Goal: Task Accomplishment & Management: Use online tool/utility

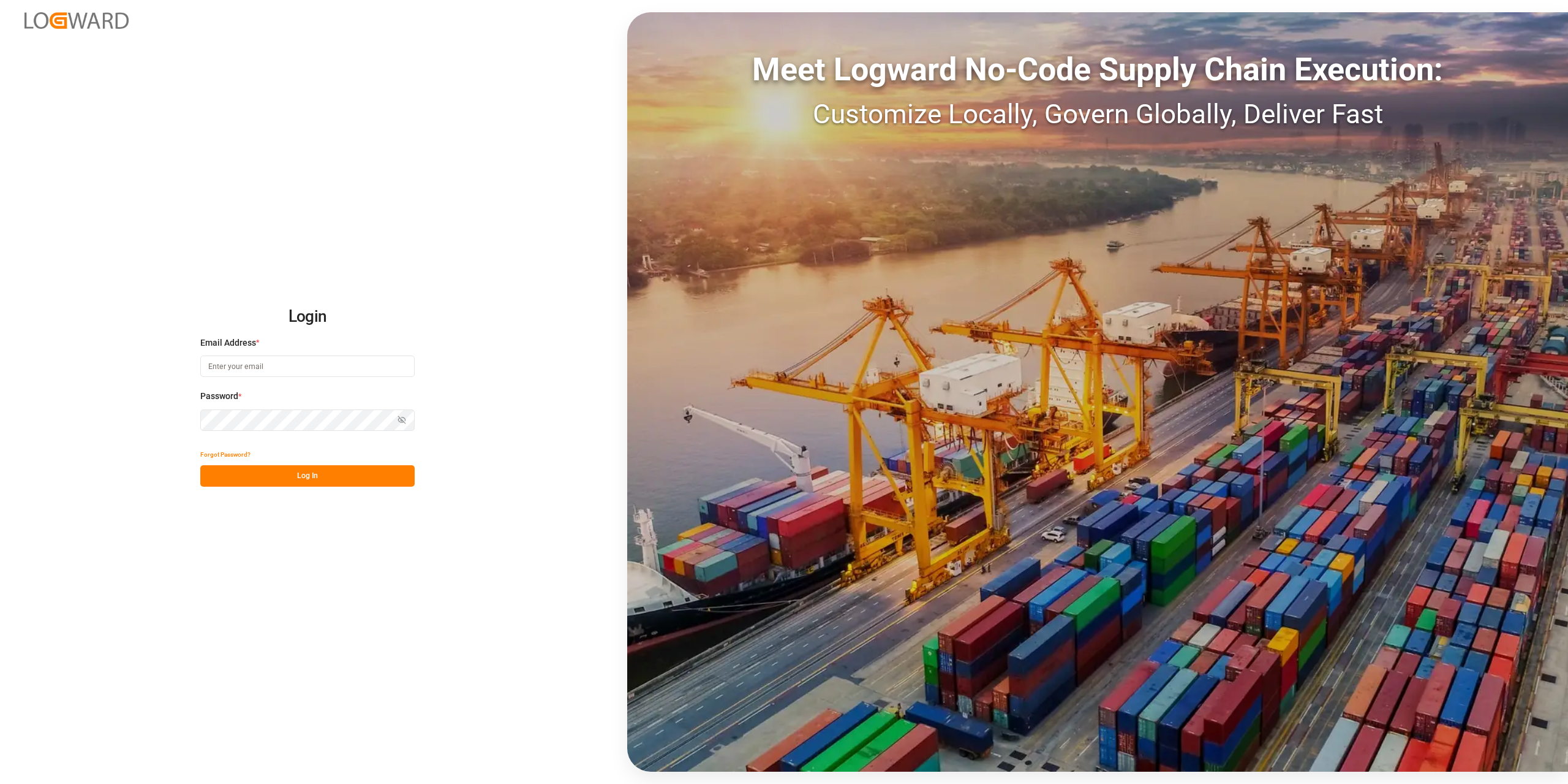
click at [295, 371] on input at bounding box center [307, 365] width 215 height 21
type input "[PERSON_NAME]-"
drag, startPoint x: 326, startPoint y: 369, endPoint x: -114, endPoint y: 396, distance: 440.8
click at [0, 396] on html "Login Email Address * [PERSON_NAME]- Enter a valid email. Password * Show passw…" at bounding box center [784, 392] width 1568 height 784
type input "[PERSON_NAME][EMAIL_ADDRESS][DOMAIN_NAME]"
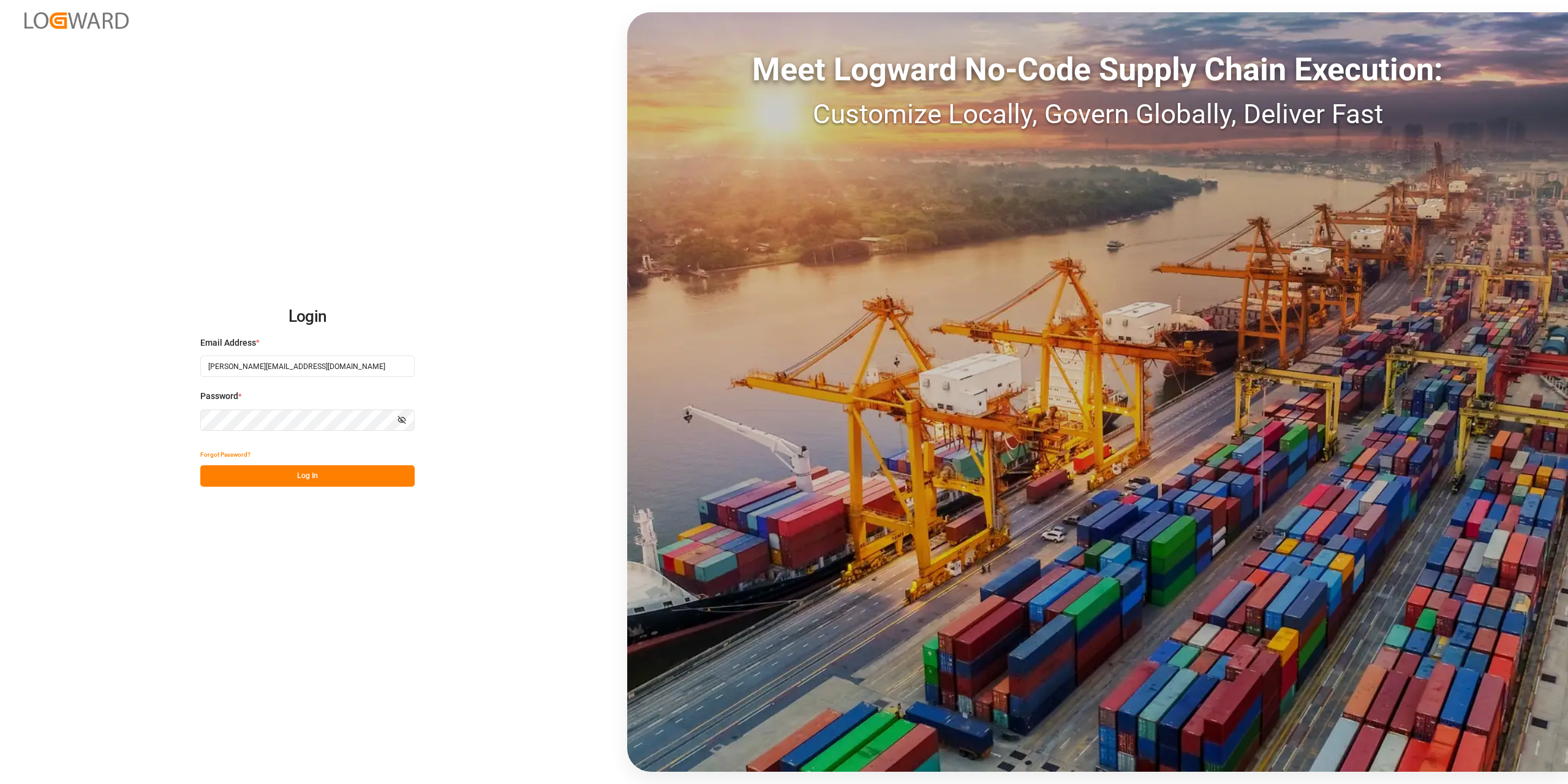
click at [333, 477] on button "Log In" at bounding box center [307, 476] width 215 height 21
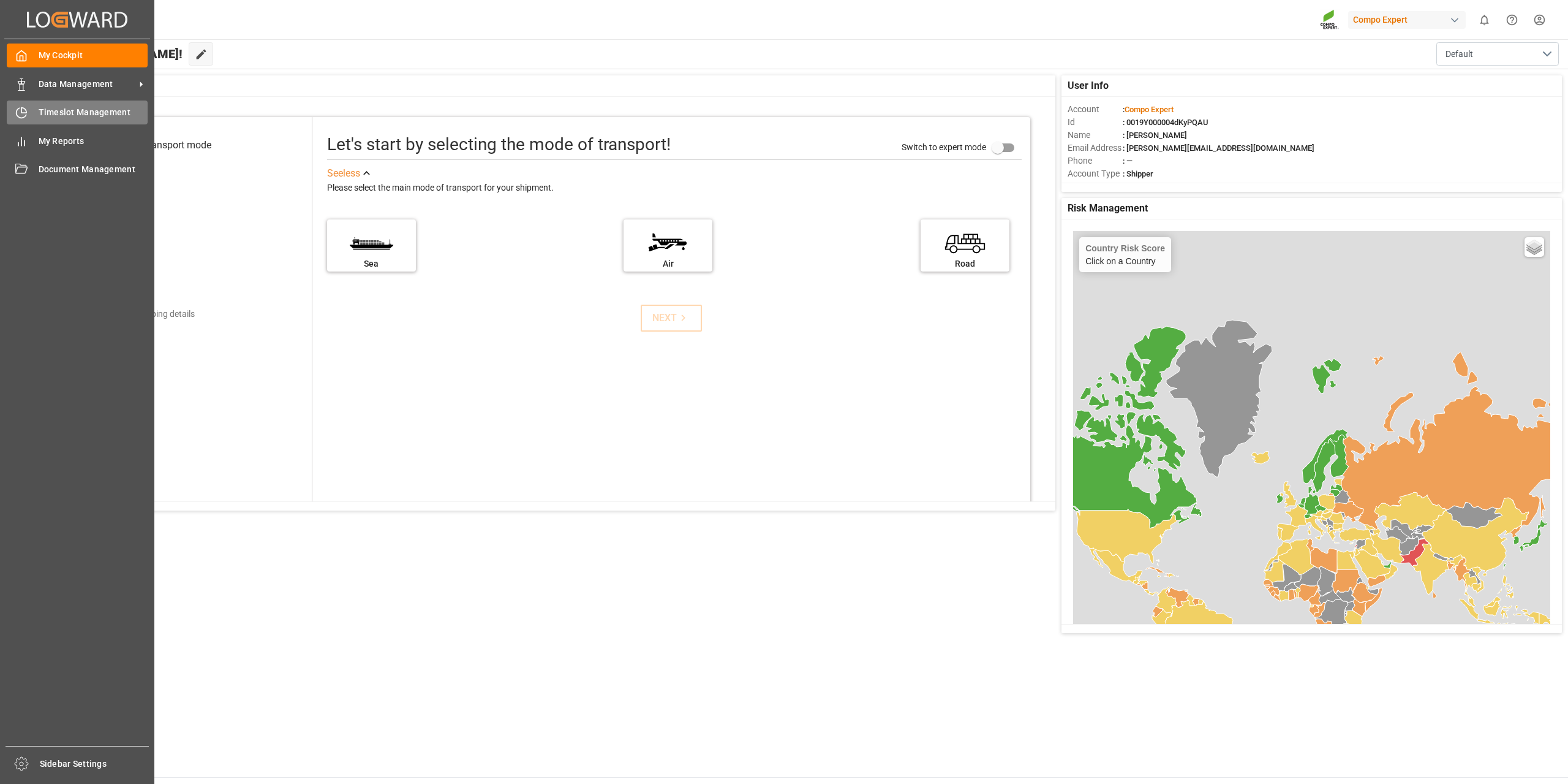
click at [77, 112] on span "Timeslot Management" at bounding box center [94, 113] width 110 height 13
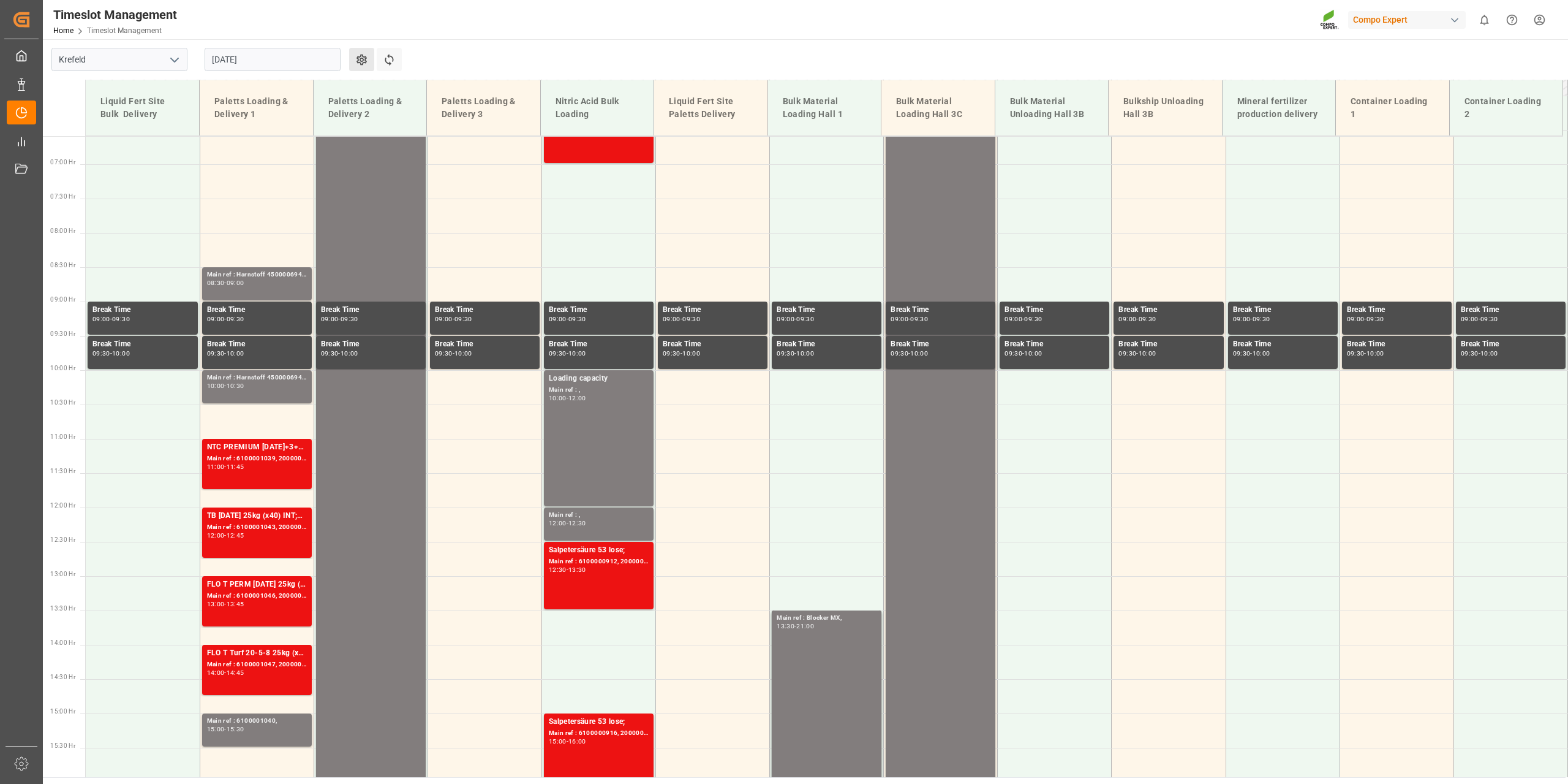
scroll to position [486, 0]
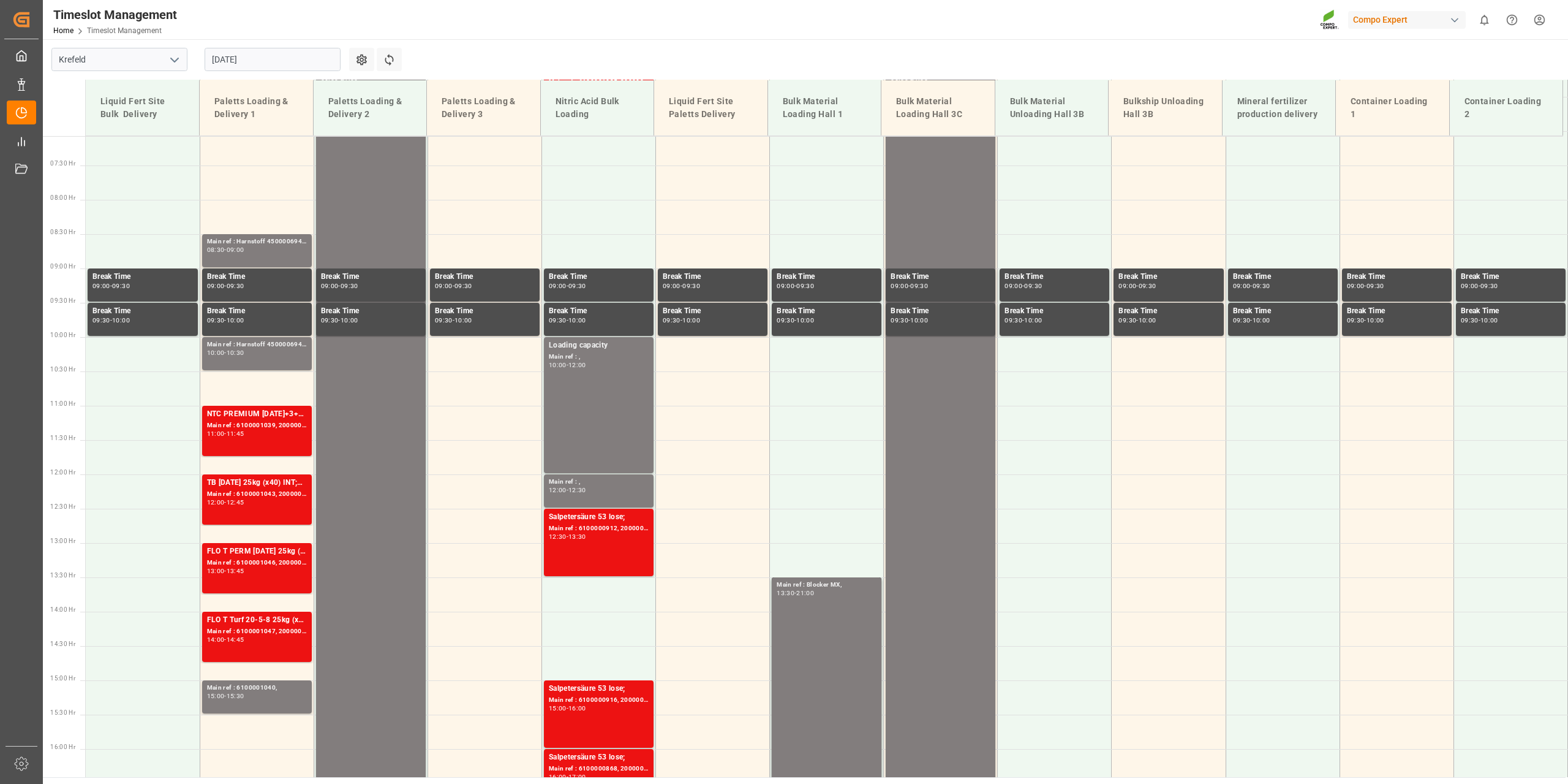
click at [261, 57] on input "[DATE]" at bounding box center [272, 59] width 136 height 23
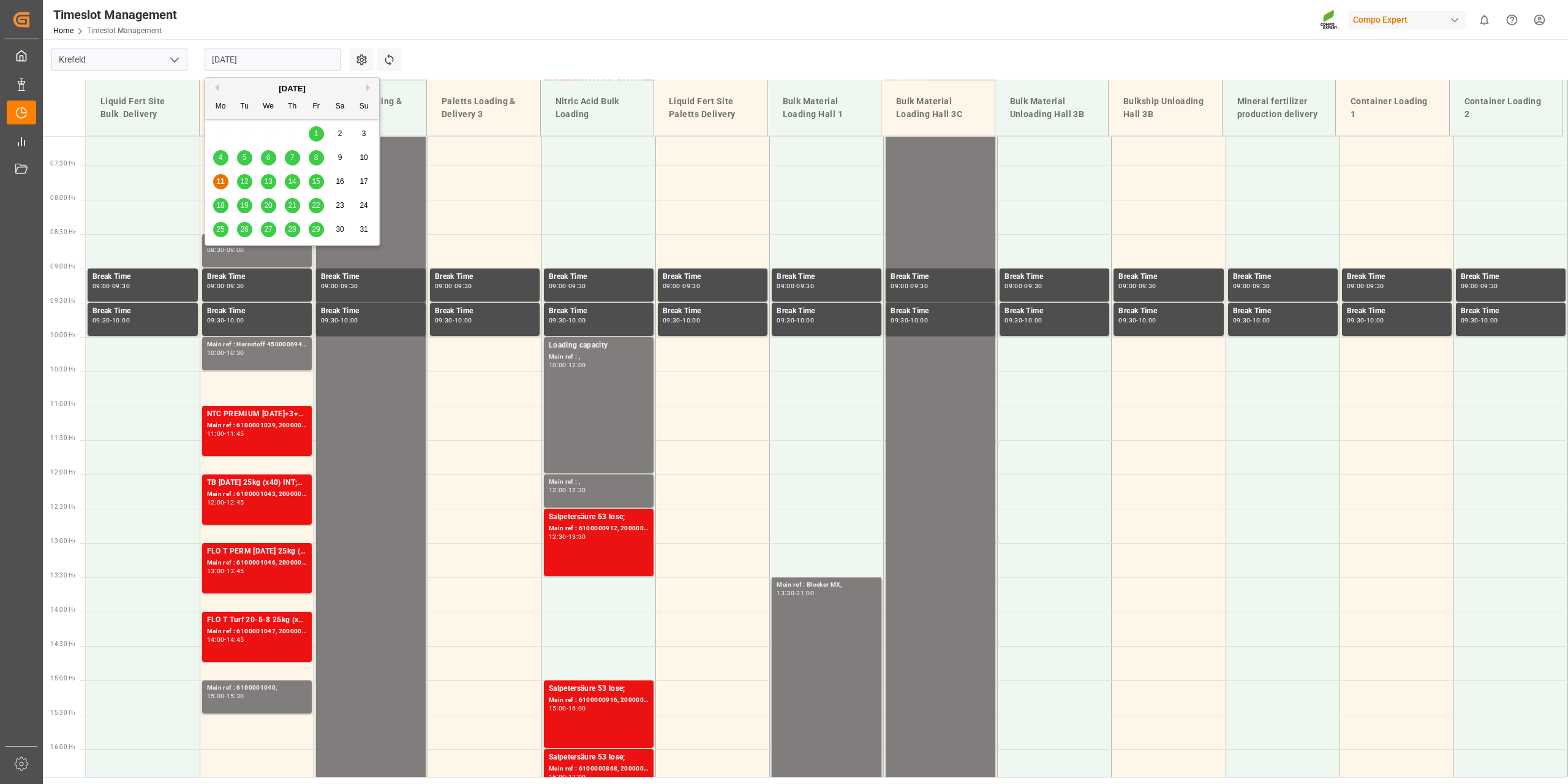
click at [270, 203] on span "20" at bounding box center [268, 205] width 8 height 8
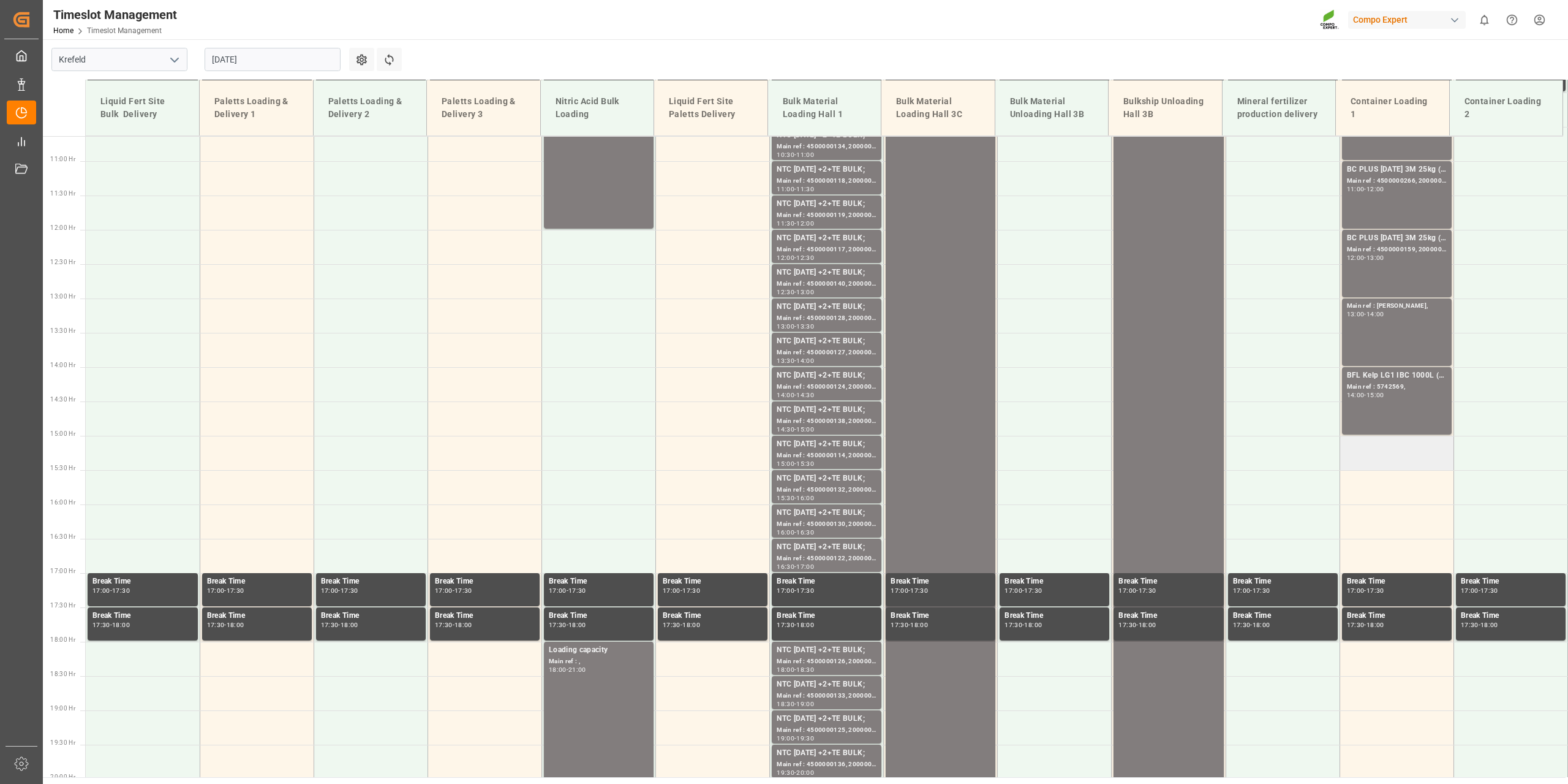
scroll to position [731, 0]
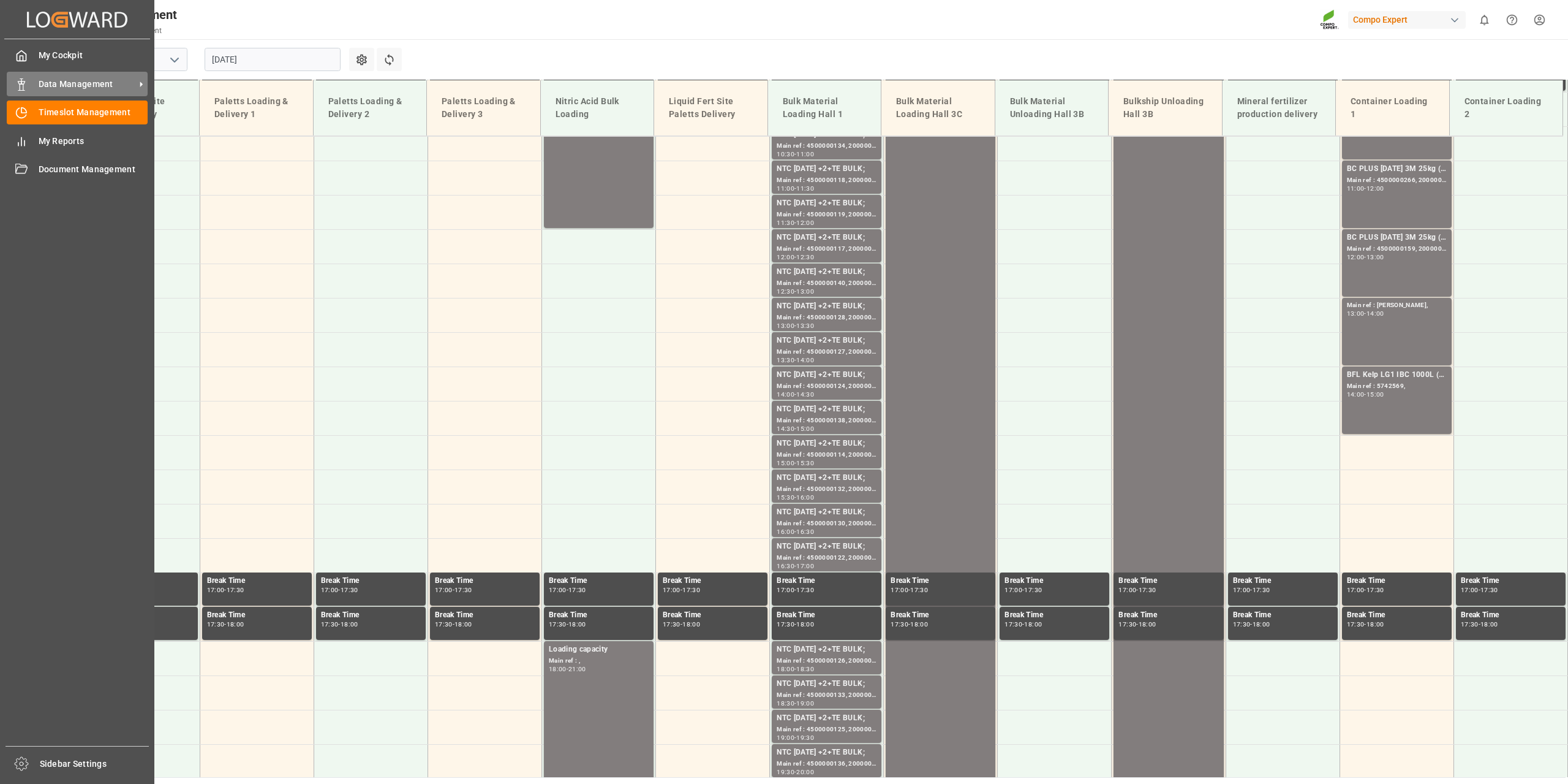
click at [72, 91] on div "Data Management Data Management" at bounding box center [77, 84] width 141 height 24
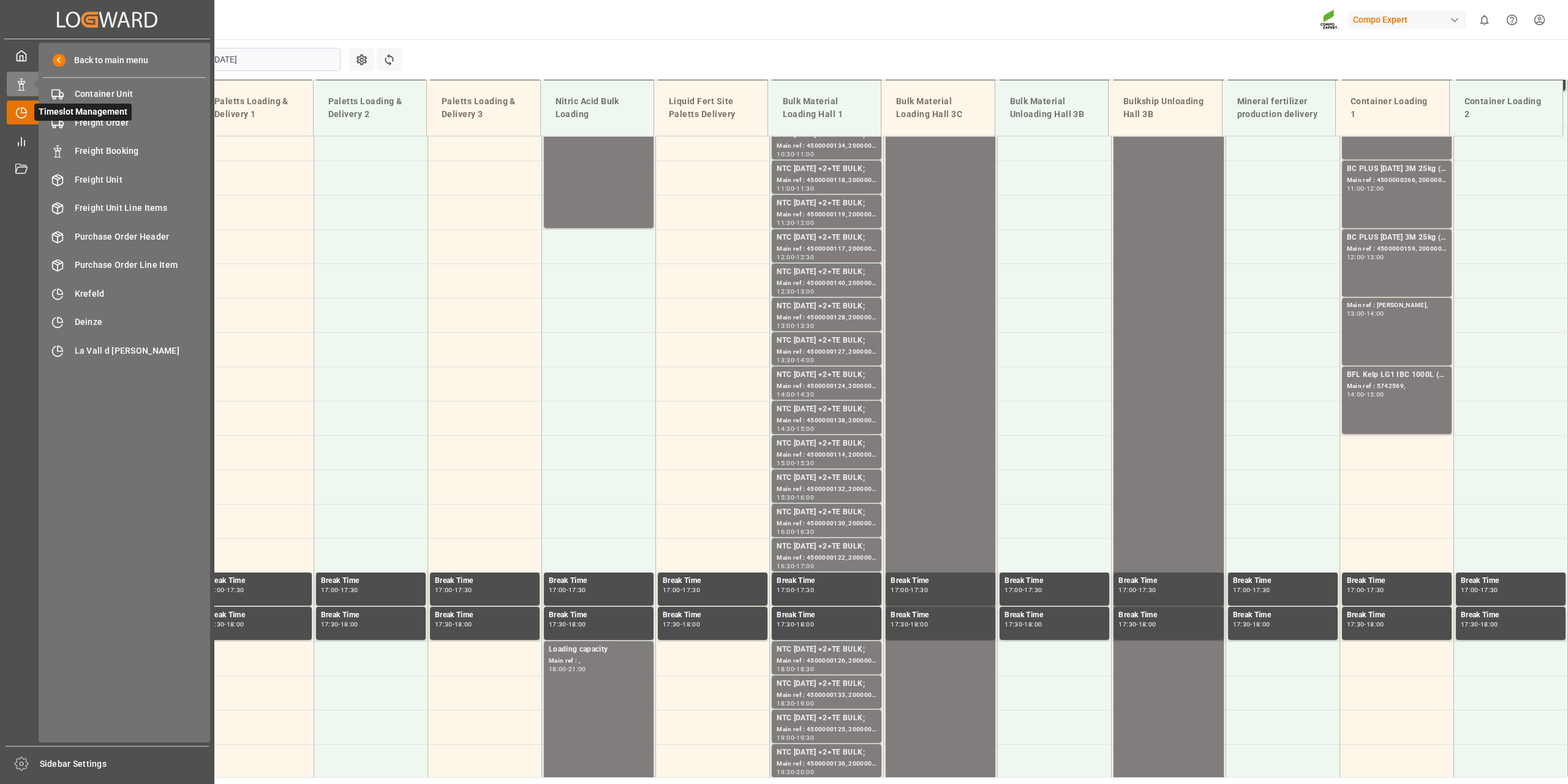
click at [25, 110] on icon at bounding box center [21, 112] width 12 height 12
click at [106, 286] on div "Krefeld Krefeld" at bounding box center [125, 294] width 163 height 24
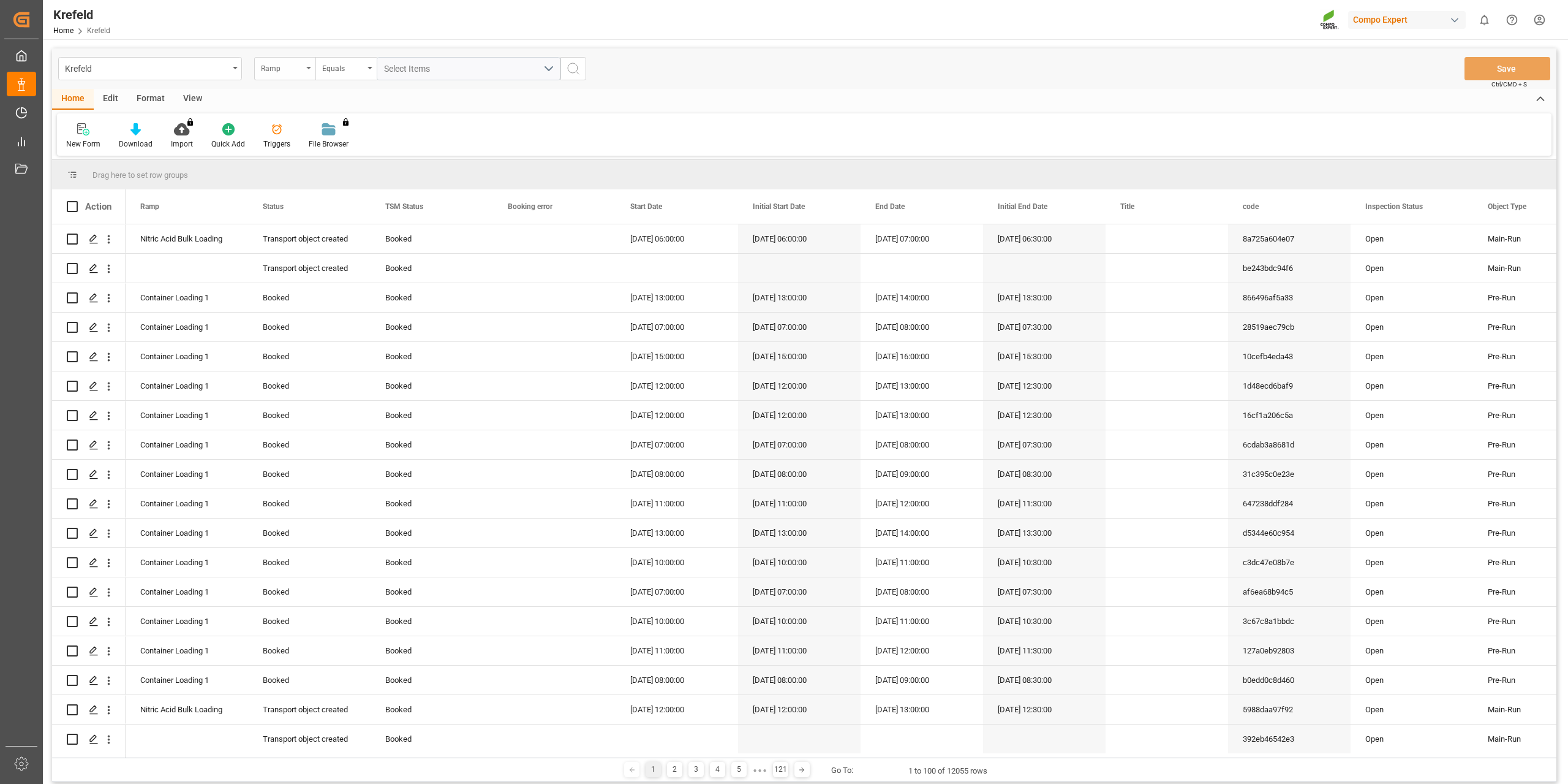
click at [269, 65] on div "Ramp" at bounding box center [281, 66] width 41 height 14
click at [312, 232] on div "Start Date" at bounding box center [346, 228] width 183 height 26
click at [282, 69] on div "Start Date" at bounding box center [281, 66] width 41 height 14
click at [298, 134] on div "Ramp" at bounding box center [346, 125] width 183 height 26
click at [343, 78] on div "Equals" at bounding box center [346, 68] width 61 height 23
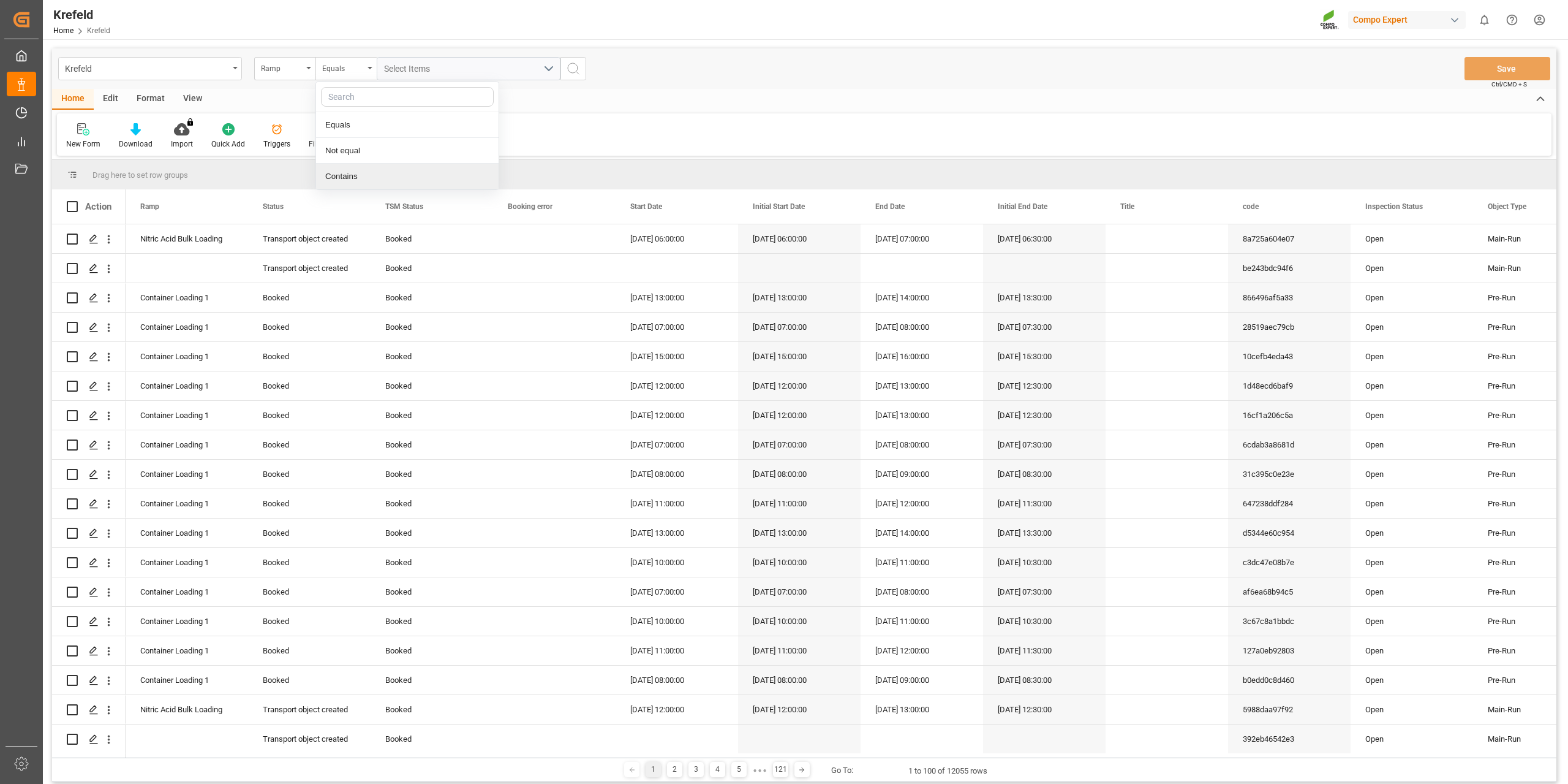
click at [342, 171] on div "Contains" at bounding box center [407, 176] width 183 height 26
click at [427, 60] on button "Select Items" at bounding box center [469, 68] width 183 height 23
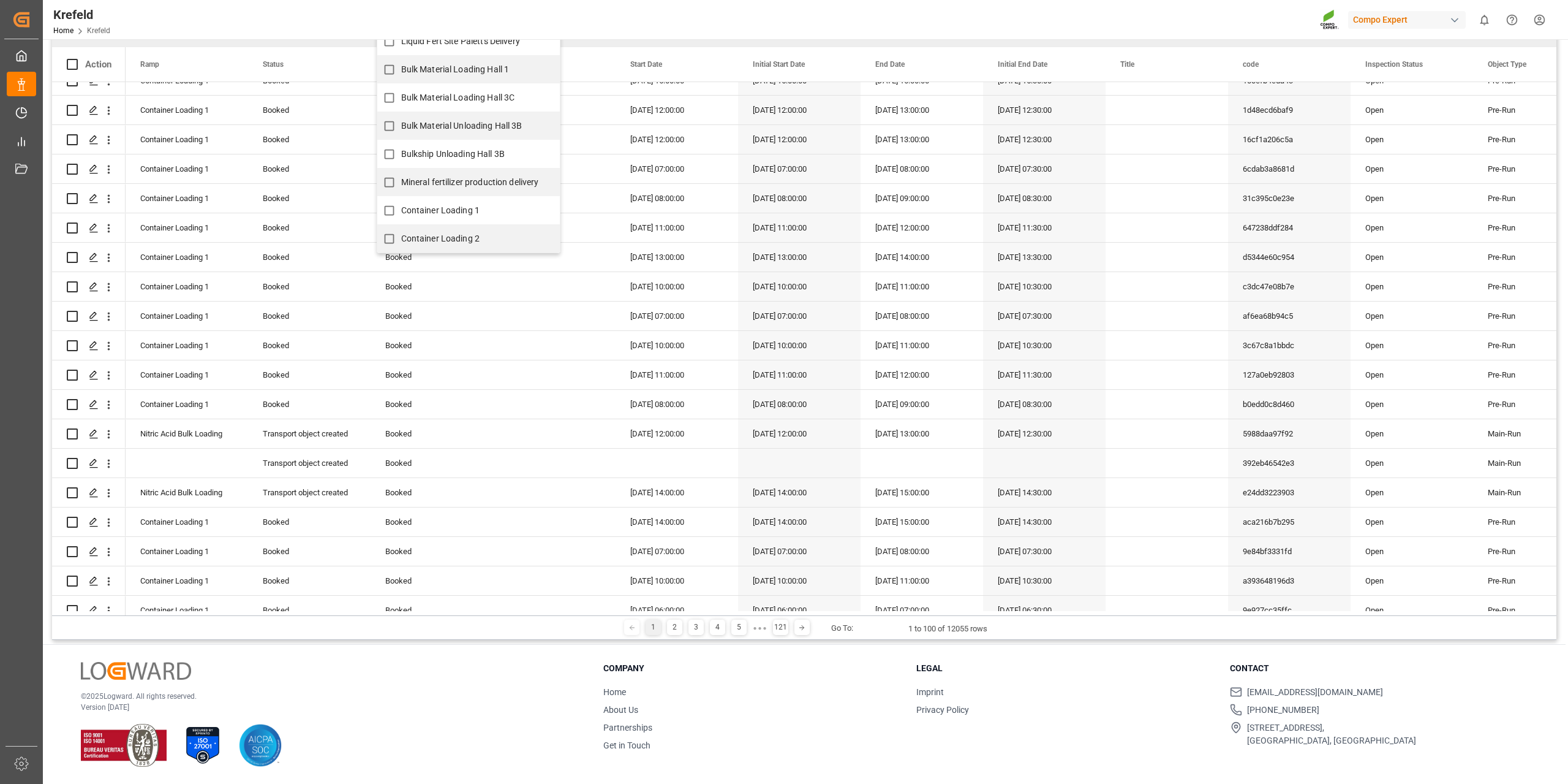
scroll to position [145, 0]
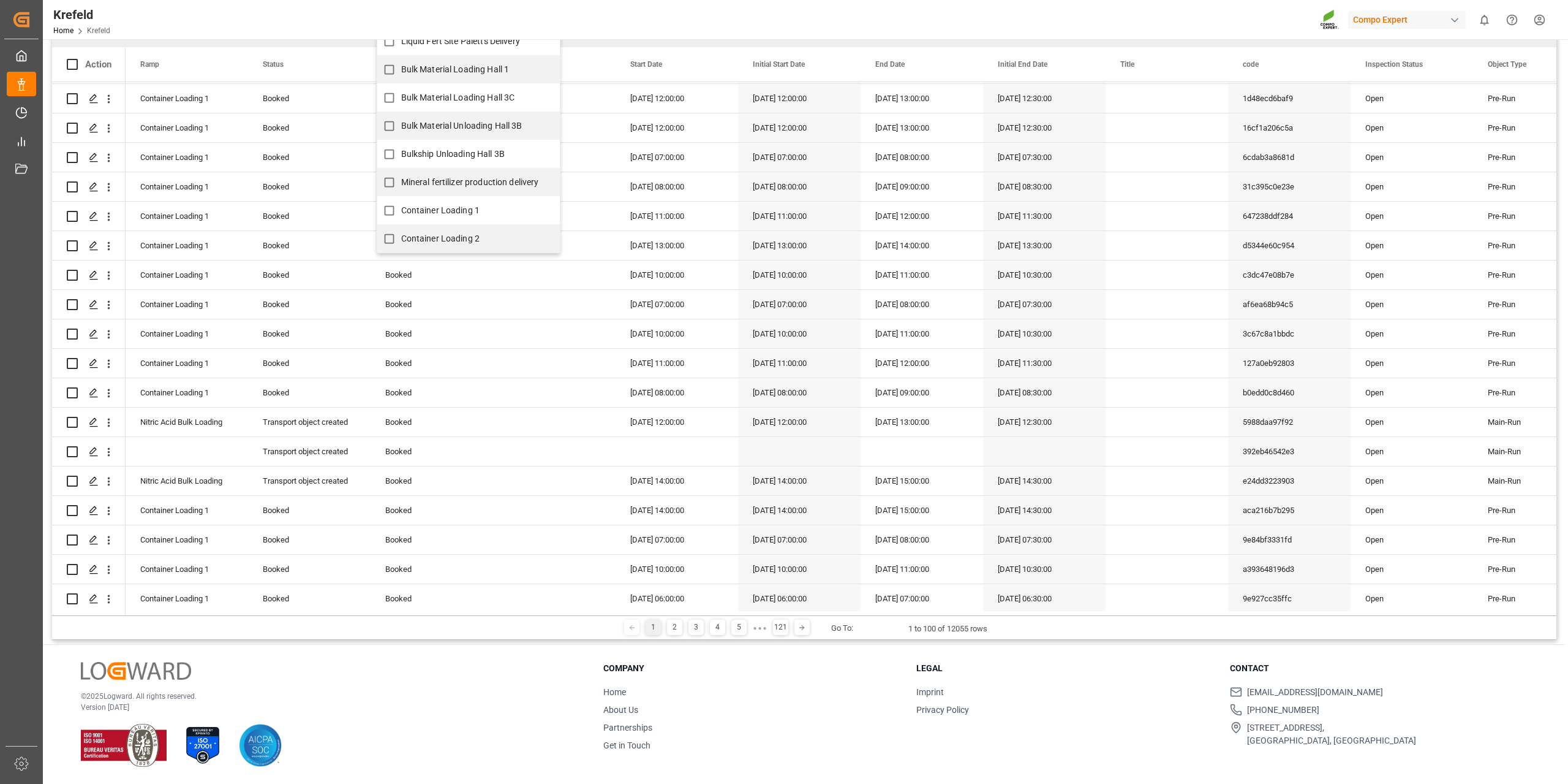
click at [452, 209] on span "Container Loading 1" at bounding box center [440, 210] width 79 height 10
click at [401, 209] on input "Container Loading 1" at bounding box center [389, 210] width 24 height 24
checkbox input "true"
click at [436, 226] on div "Container Loading 2" at bounding box center [468, 238] width 183 height 28
click at [434, 230] on label "Container Loading 2" at bounding box center [428, 239] width 103 height 24
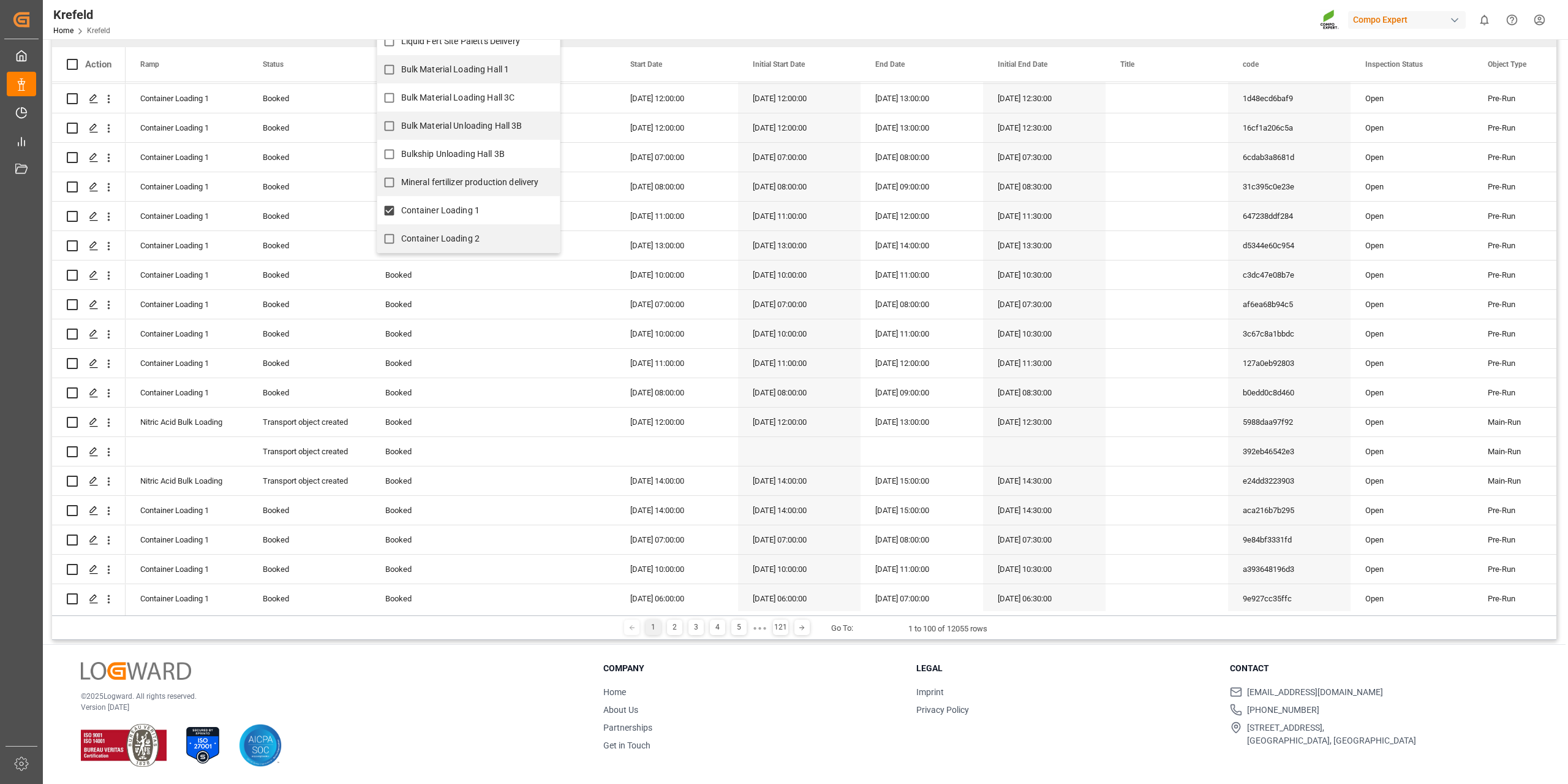
click at [401, 230] on input "Container Loading 2" at bounding box center [389, 239] width 24 height 24
checkbox input "true"
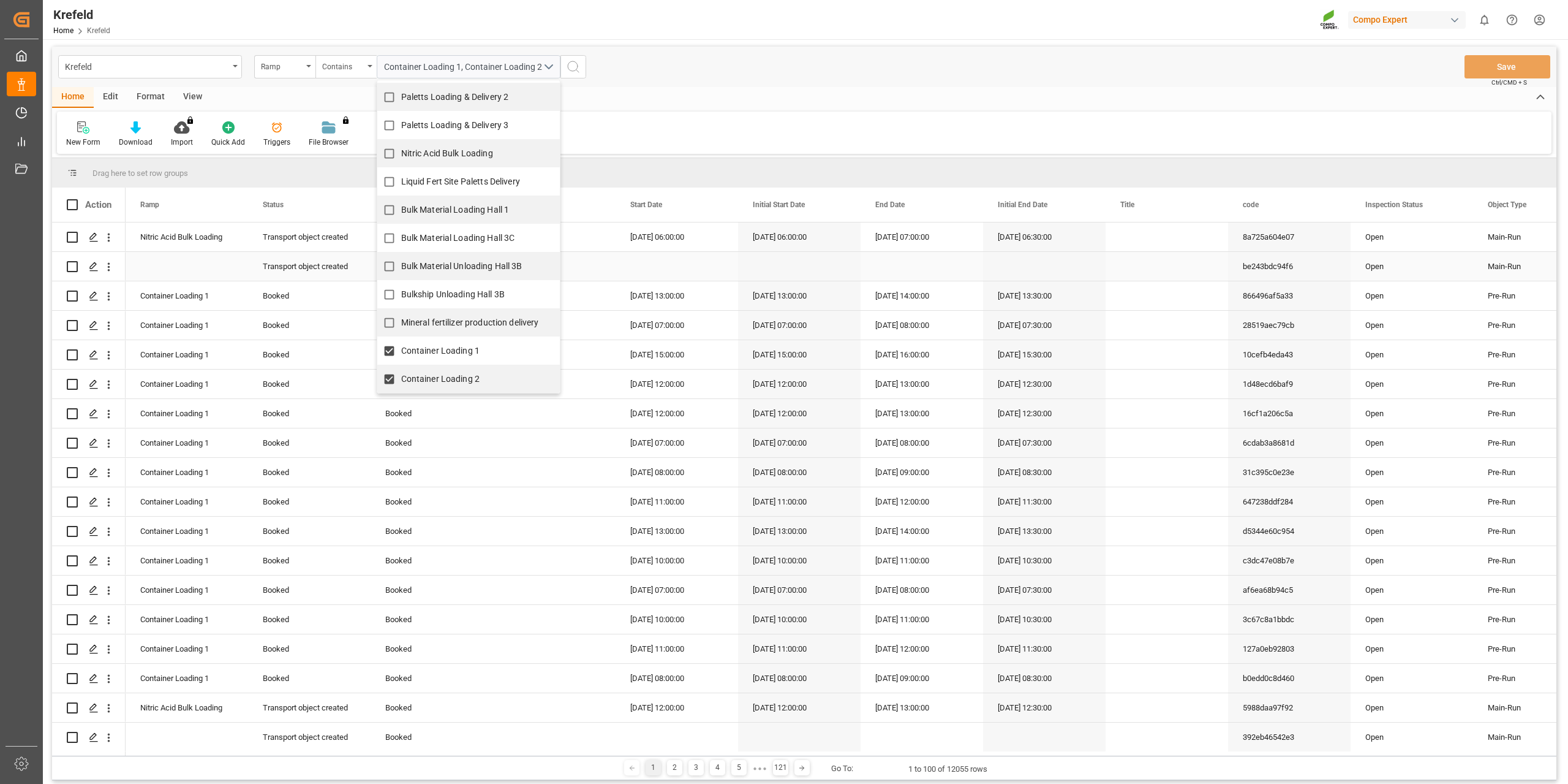
scroll to position [0, 0]
click at [679, 93] on div "Home Edit Format View" at bounding box center [805, 99] width 1505 height 21
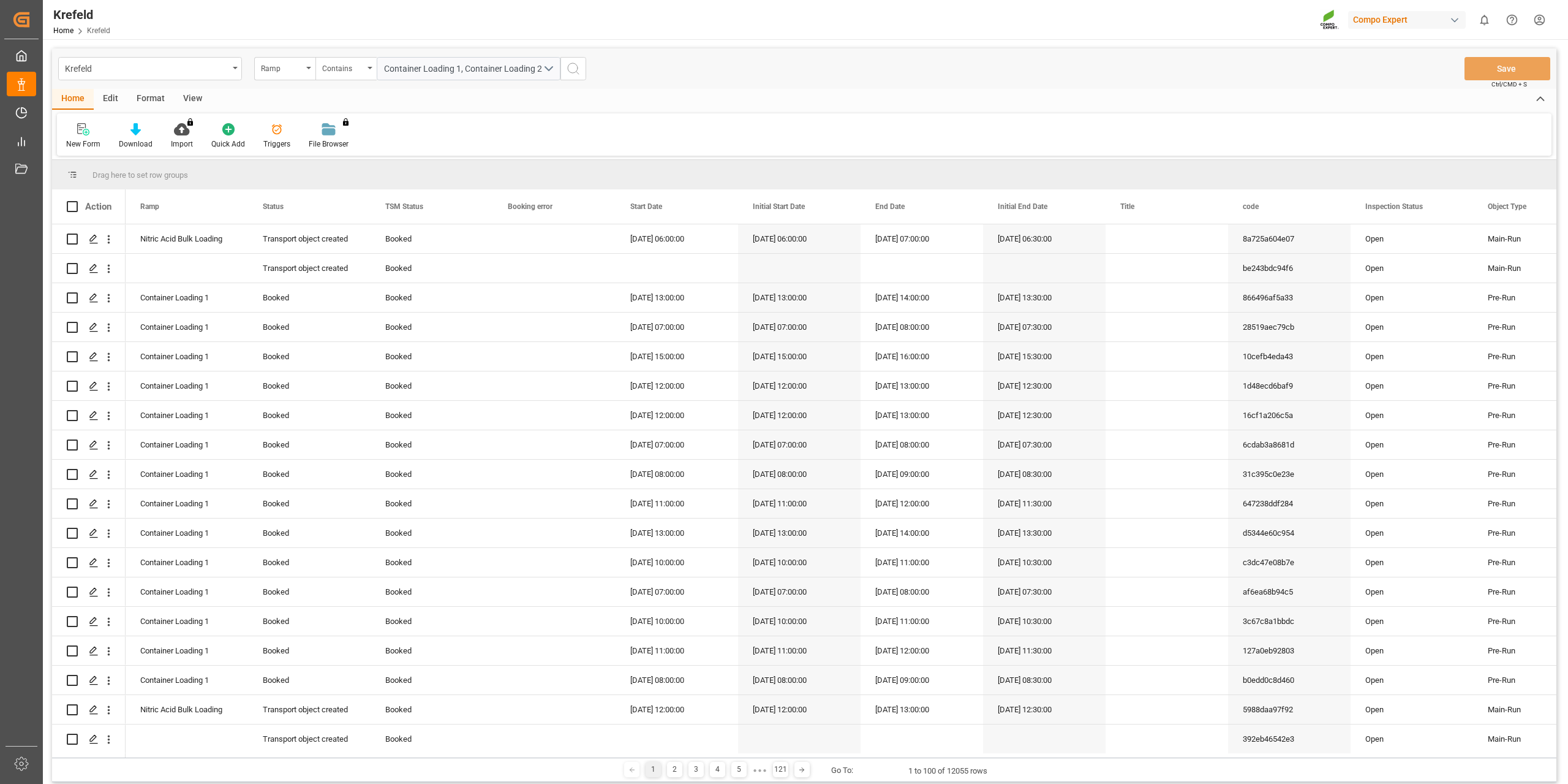
click at [577, 67] on icon "search button" at bounding box center [573, 69] width 15 height 15
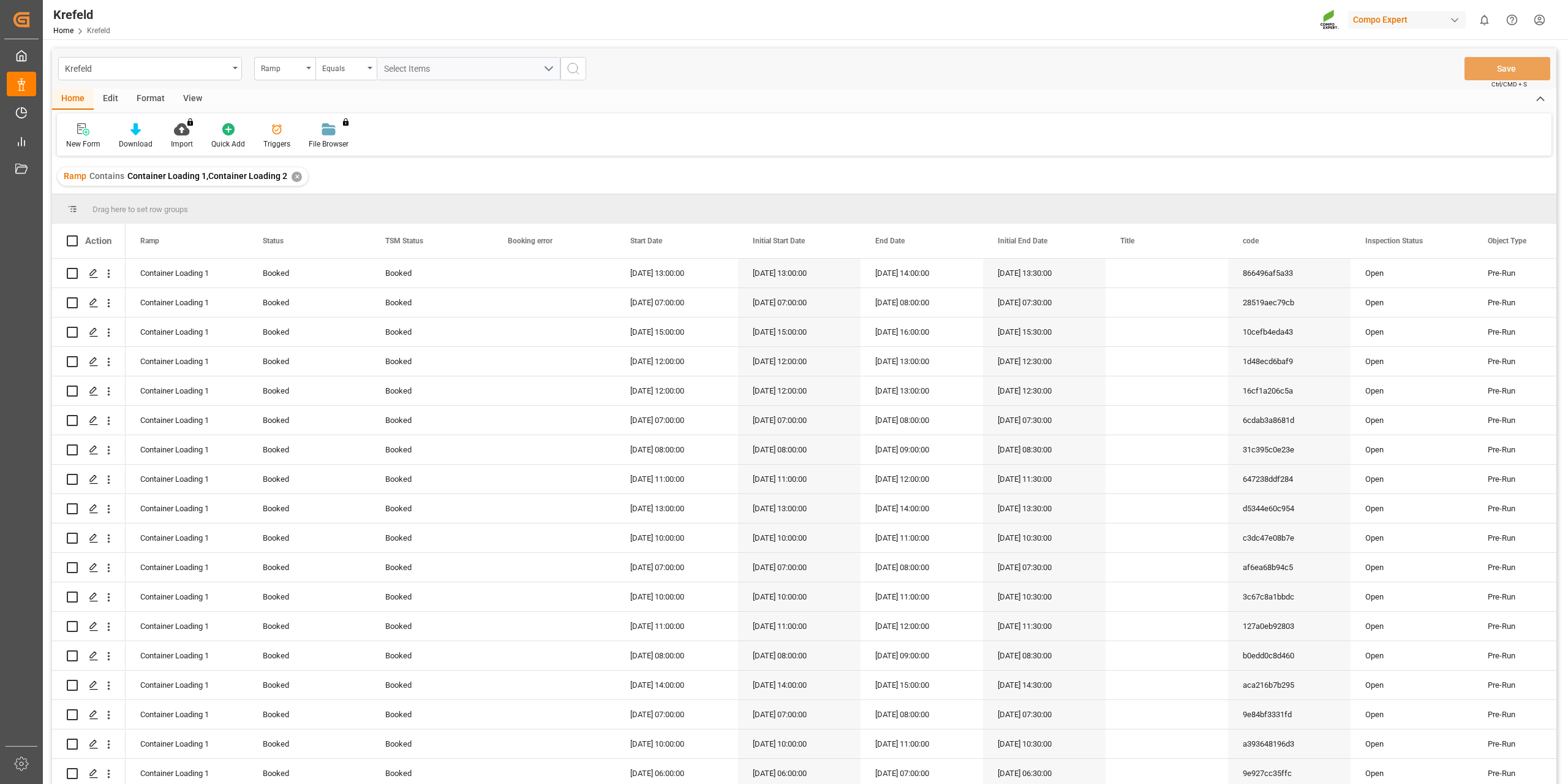
click at [284, 72] on div "Ramp" at bounding box center [281, 66] width 41 height 14
click at [298, 224] on div "Start Date" at bounding box center [346, 228] width 183 height 26
click at [335, 78] on div "Equals" at bounding box center [346, 68] width 61 height 23
click at [353, 218] on div "In range" at bounding box center [407, 228] width 183 height 26
click at [421, 61] on input "text" at bounding box center [423, 68] width 92 height 23
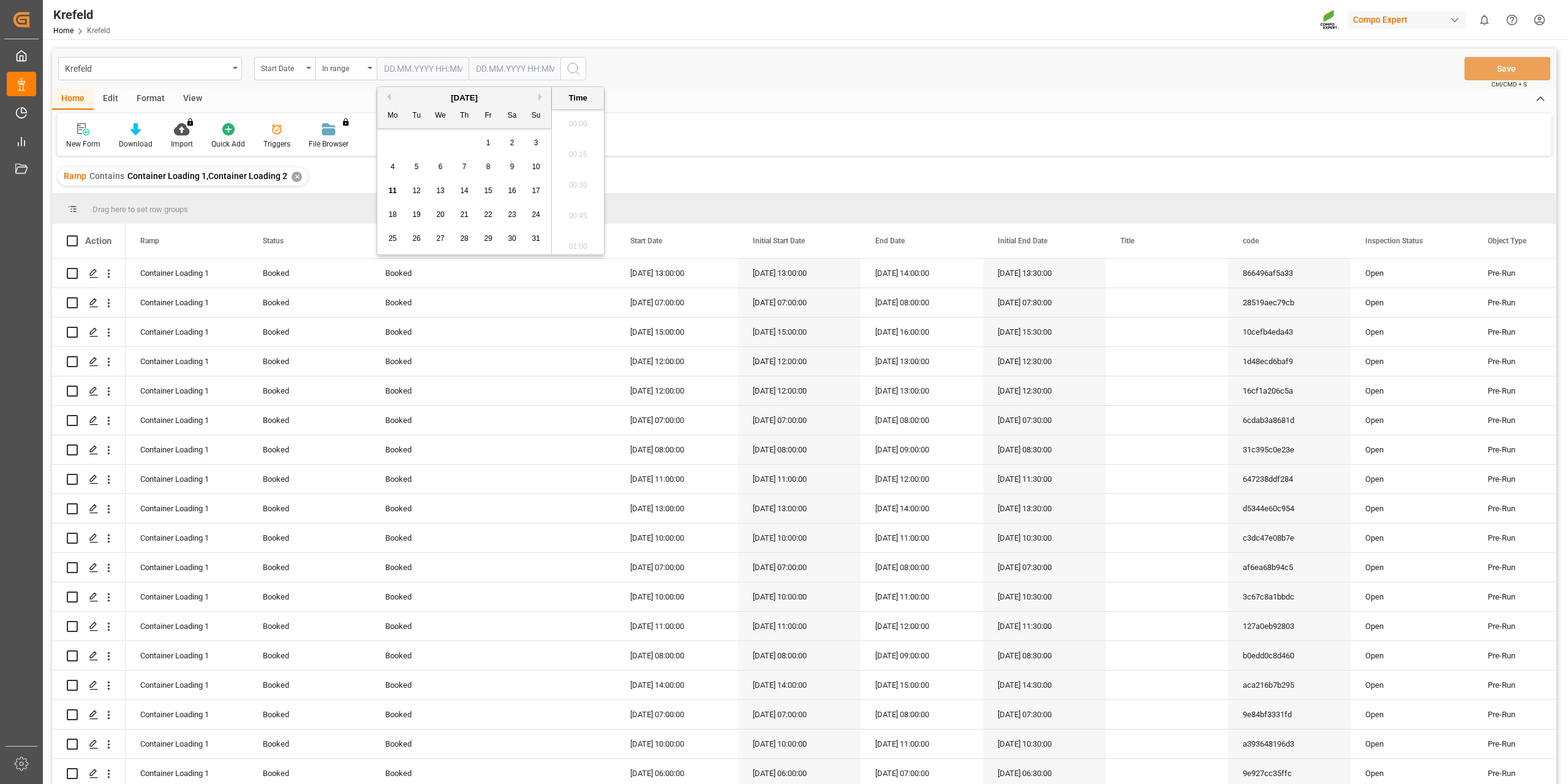
scroll to position [924, 0]
click at [395, 193] on span "11" at bounding box center [392, 190] width 8 height 8
type input "[DATE] 00:00"
click at [469, 66] on input "text" at bounding box center [423, 68] width 92 height 23
click at [584, 195] on span "15" at bounding box center [580, 190] width 8 height 8
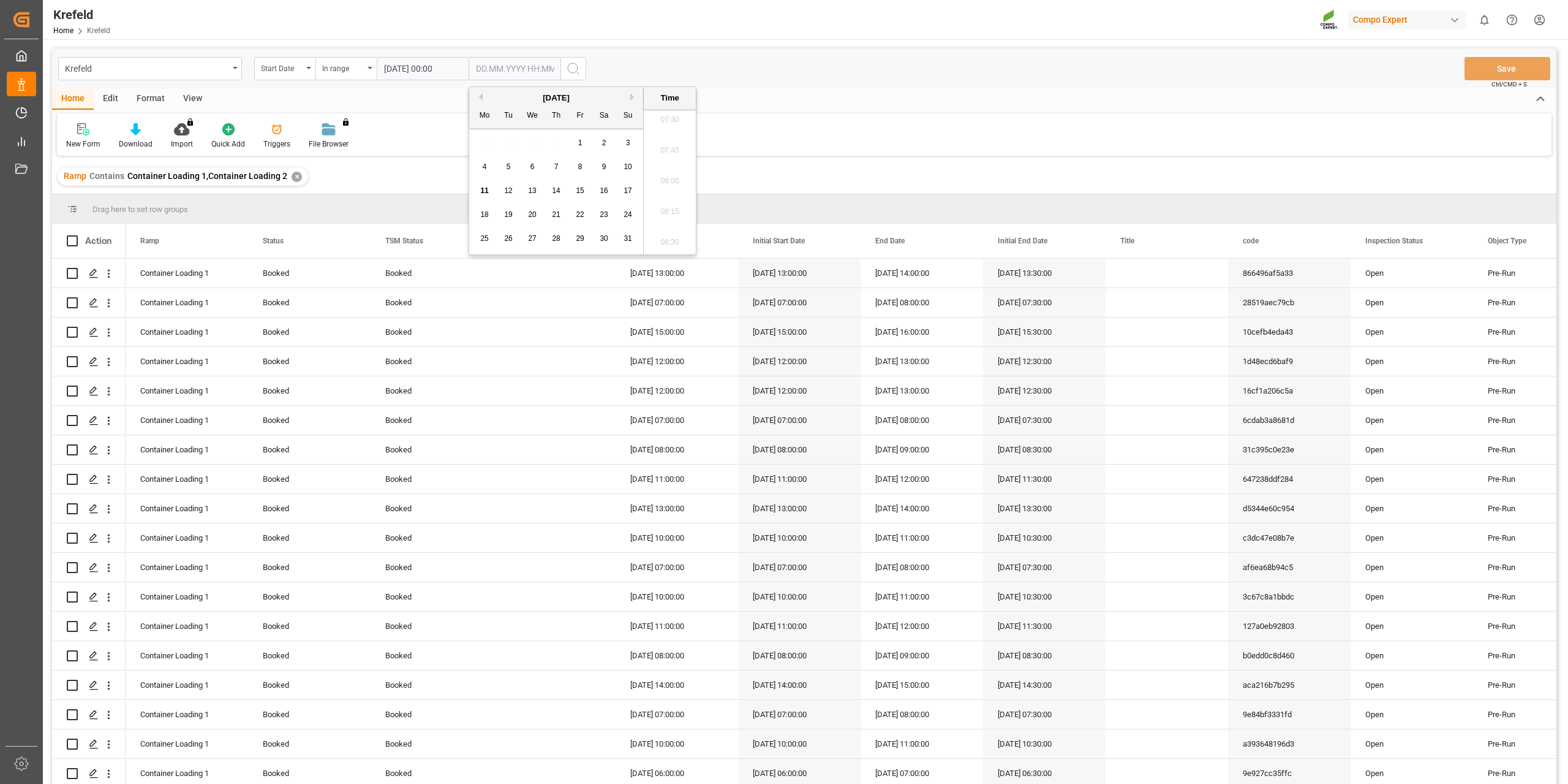
type input "[DATE] 00:00"
click at [731, 19] on div "Krefeld Home Krefeld Compo Expert 0 Notifications Only show unread All Watching…" at bounding box center [801, 19] width 1534 height 39
click at [580, 72] on button "search button" at bounding box center [573, 68] width 26 height 23
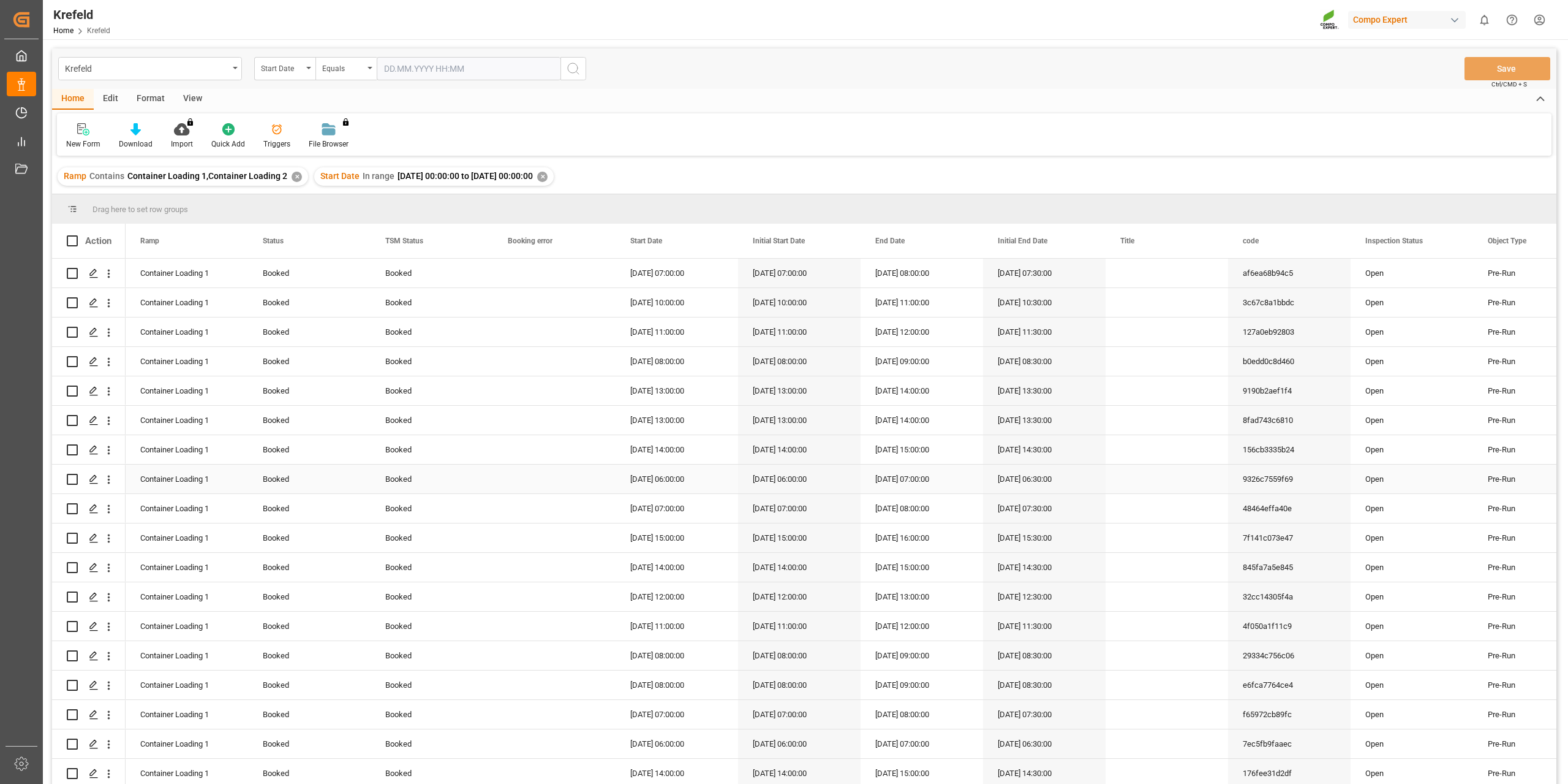
click at [639, 473] on div "[DATE] 06:00:00" at bounding box center [677, 478] width 123 height 28
click at [128, 125] on div at bounding box center [136, 129] width 34 height 13
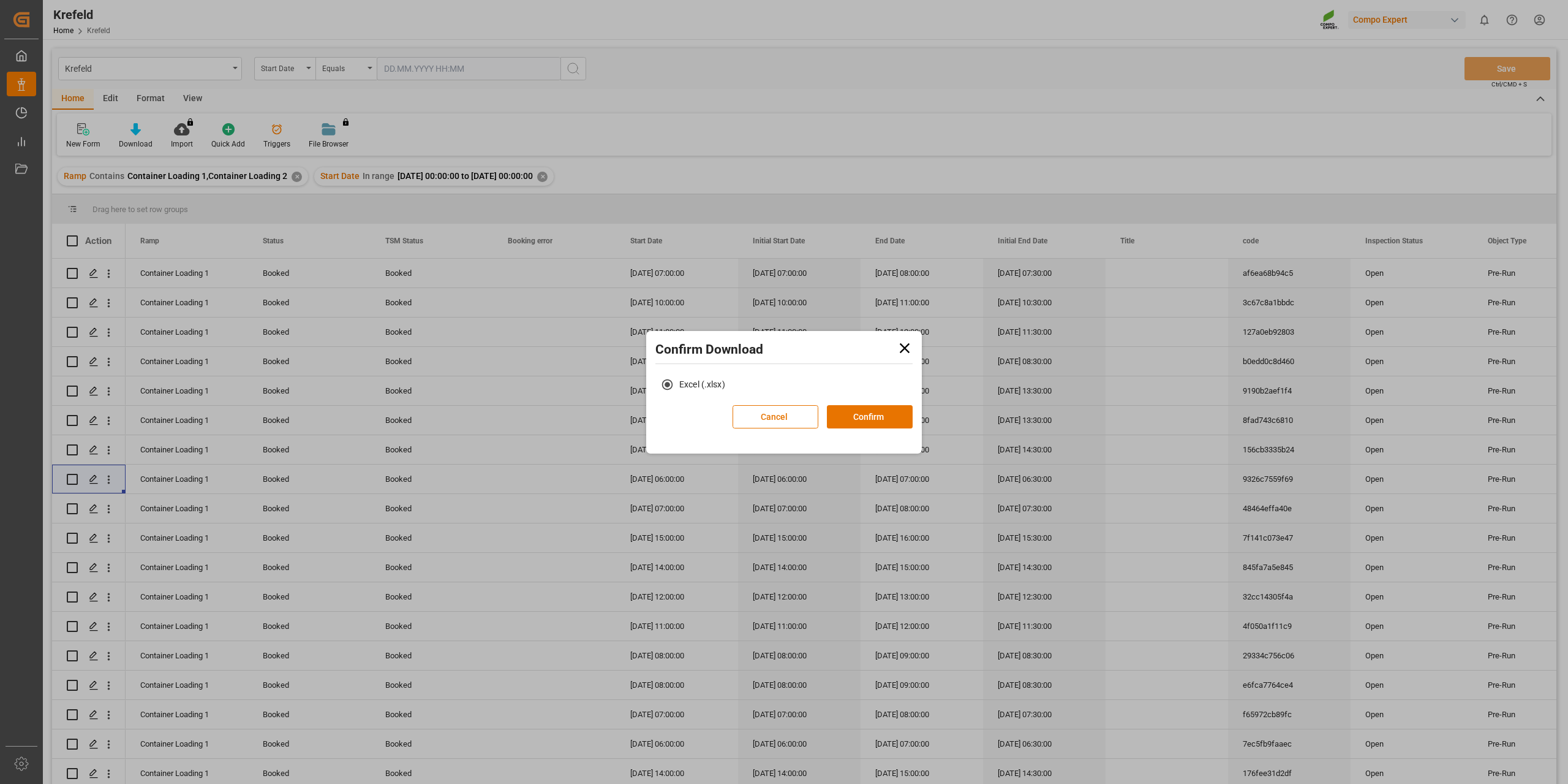
click at [879, 429] on div "Cancel Confirm" at bounding box center [823, 420] width 180 height 32
click at [881, 416] on button "Confirm" at bounding box center [869, 416] width 85 height 23
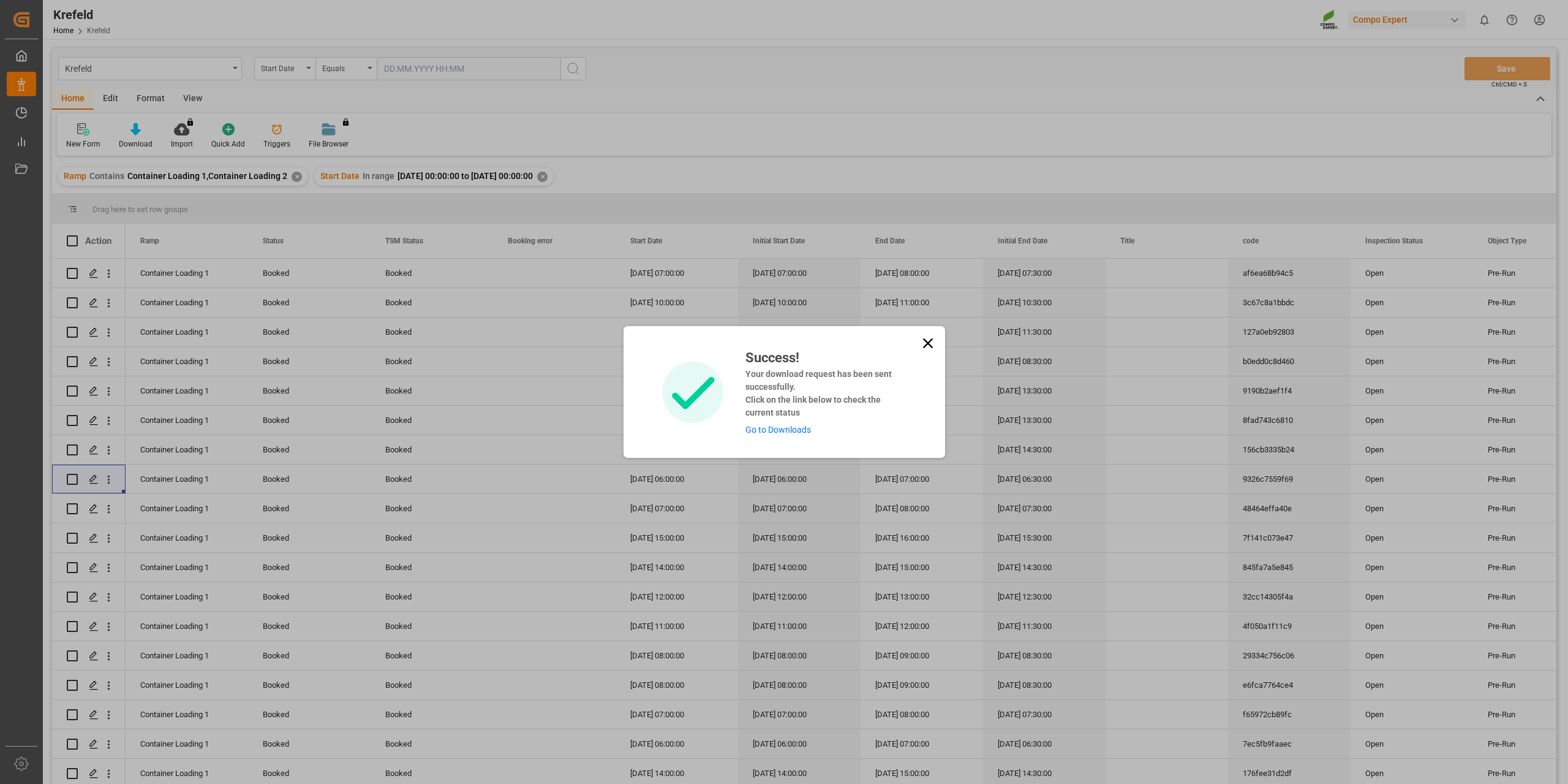
click at [800, 431] on link "Go to Downloads" at bounding box center [778, 430] width 65 height 10
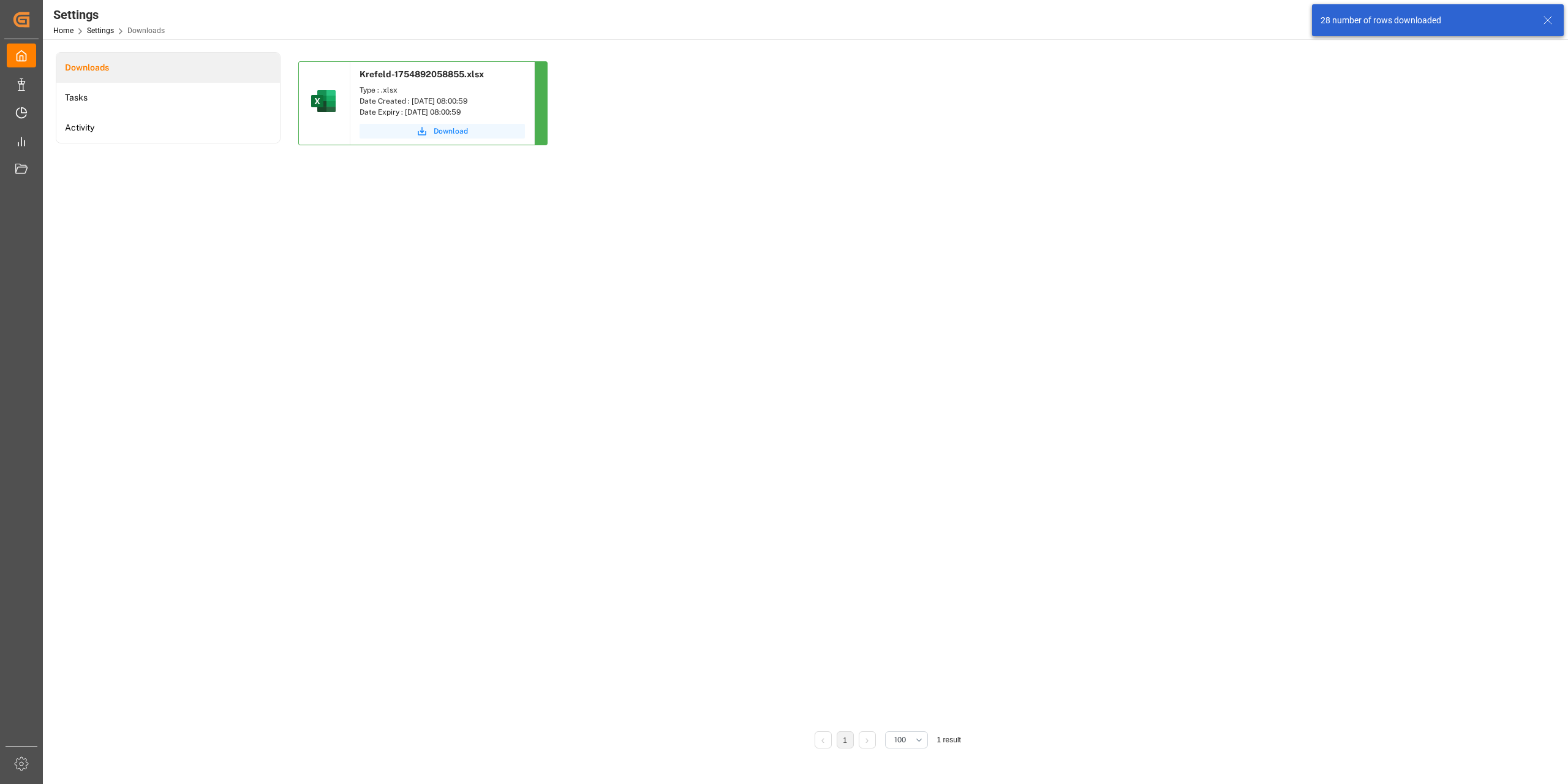
click at [441, 127] on span "Download" at bounding box center [450, 131] width 34 height 11
